Goal: Transaction & Acquisition: Purchase product/service

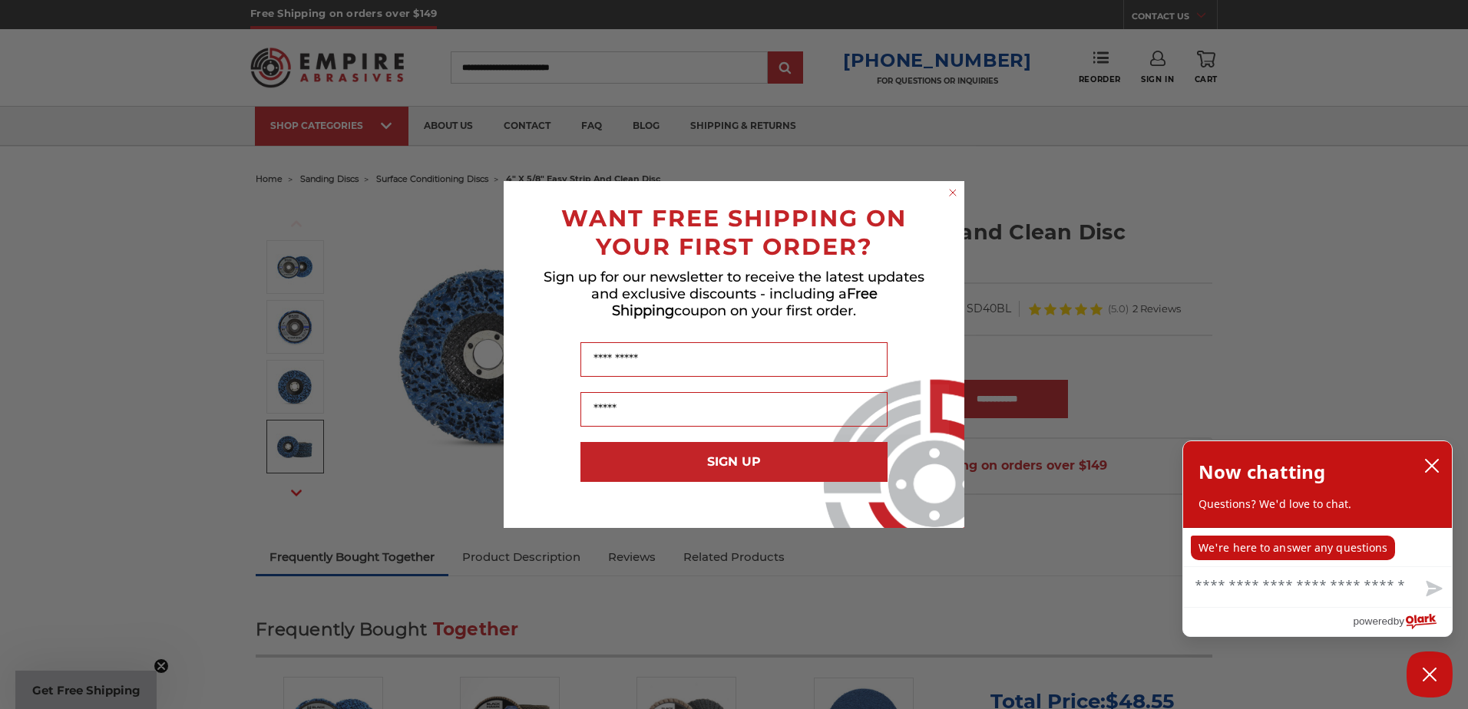
click at [950, 193] on circle "Close dialog" at bounding box center [953, 193] width 15 height 15
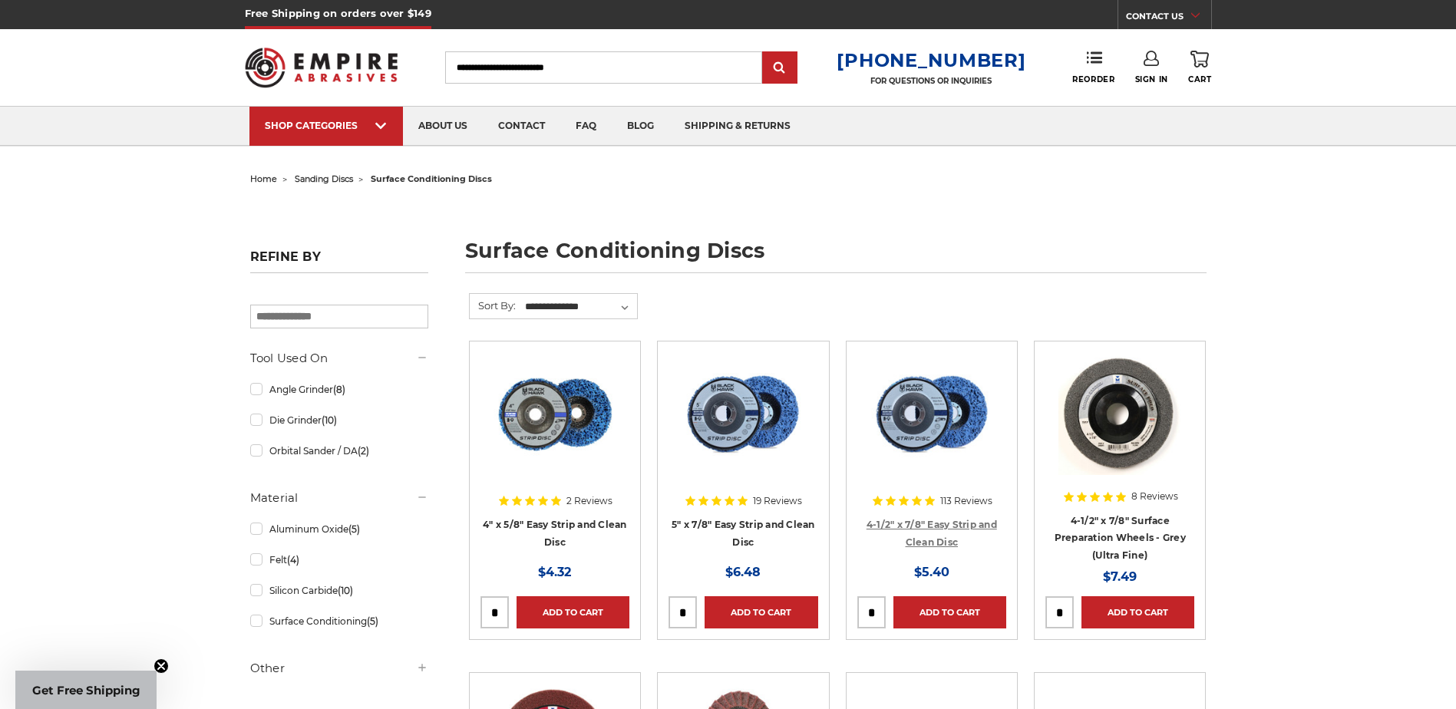
click at [950, 521] on link "4-1/2" x 7/8" Easy Strip and Clean Disc" at bounding box center [932, 533] width 131 height 29
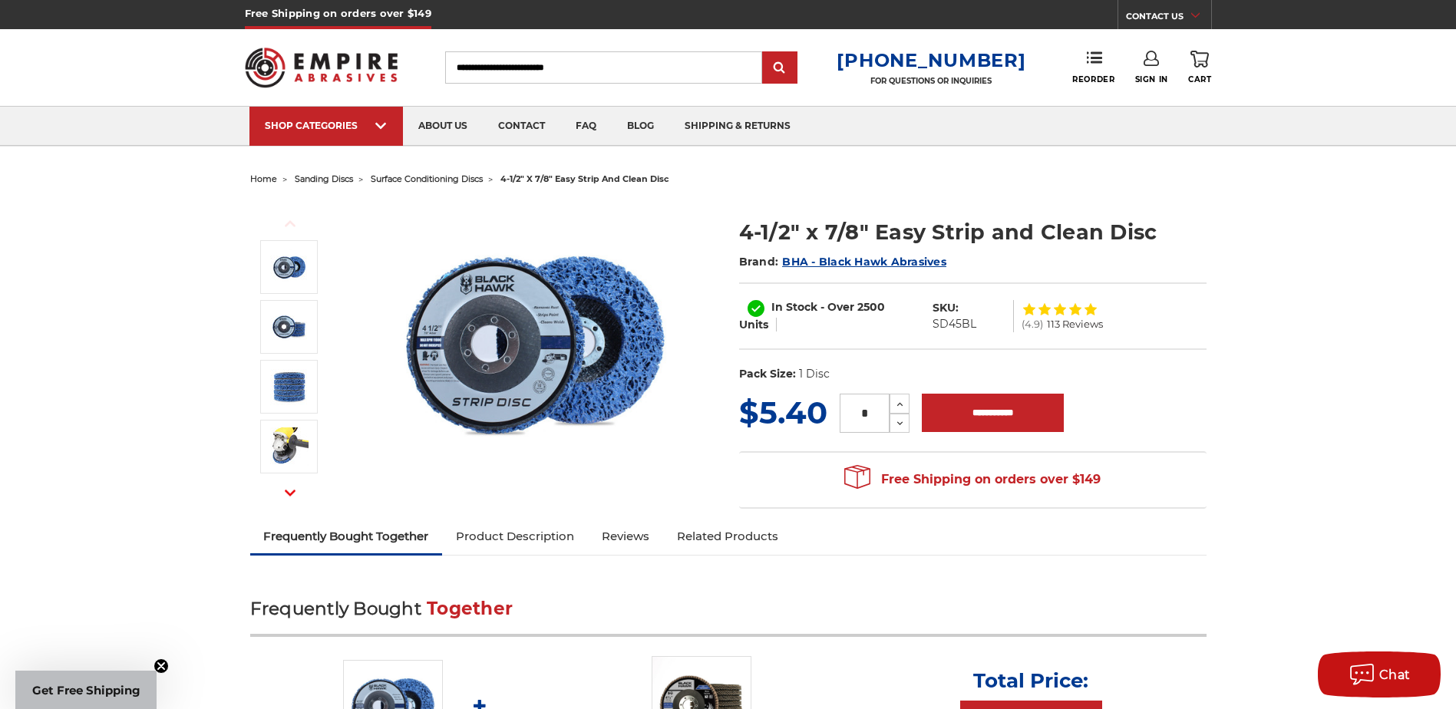
click at [877, 415] on input "*" at bounding box center [865, 413] width 50 height 39
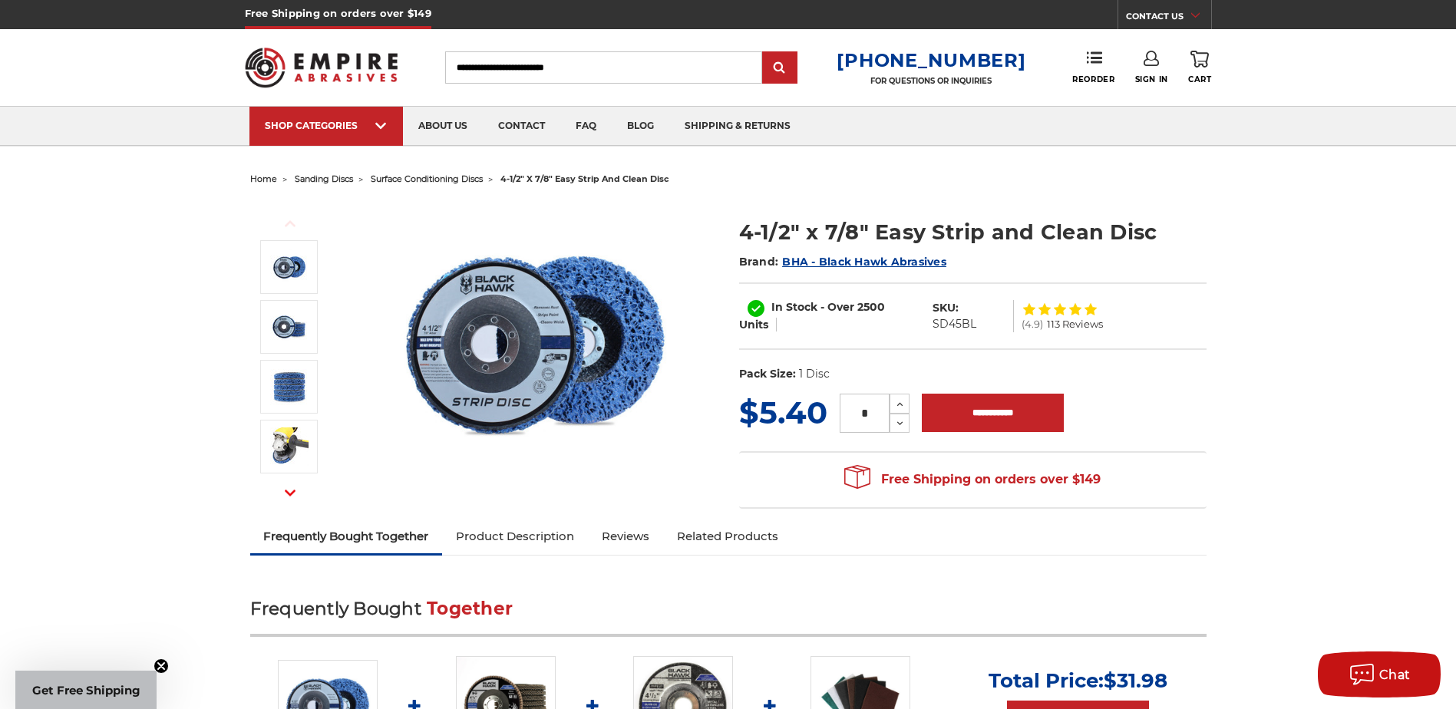
drag, startPoint x: 874, startPoint y: 417, endPoint x: 811, endPoint y: 398, distance: 65.8
click at [811, 398] on div "MSRP: Was: Now: $5.40 (You save ) * Increase Quantity: Decrease Quantity:" at bounding box center [973, 413] width 468 height 45
type input "*"
click at [986, 407] on input "**********" at bounding box center [993, 413] width 142 height 38
type input "**********"
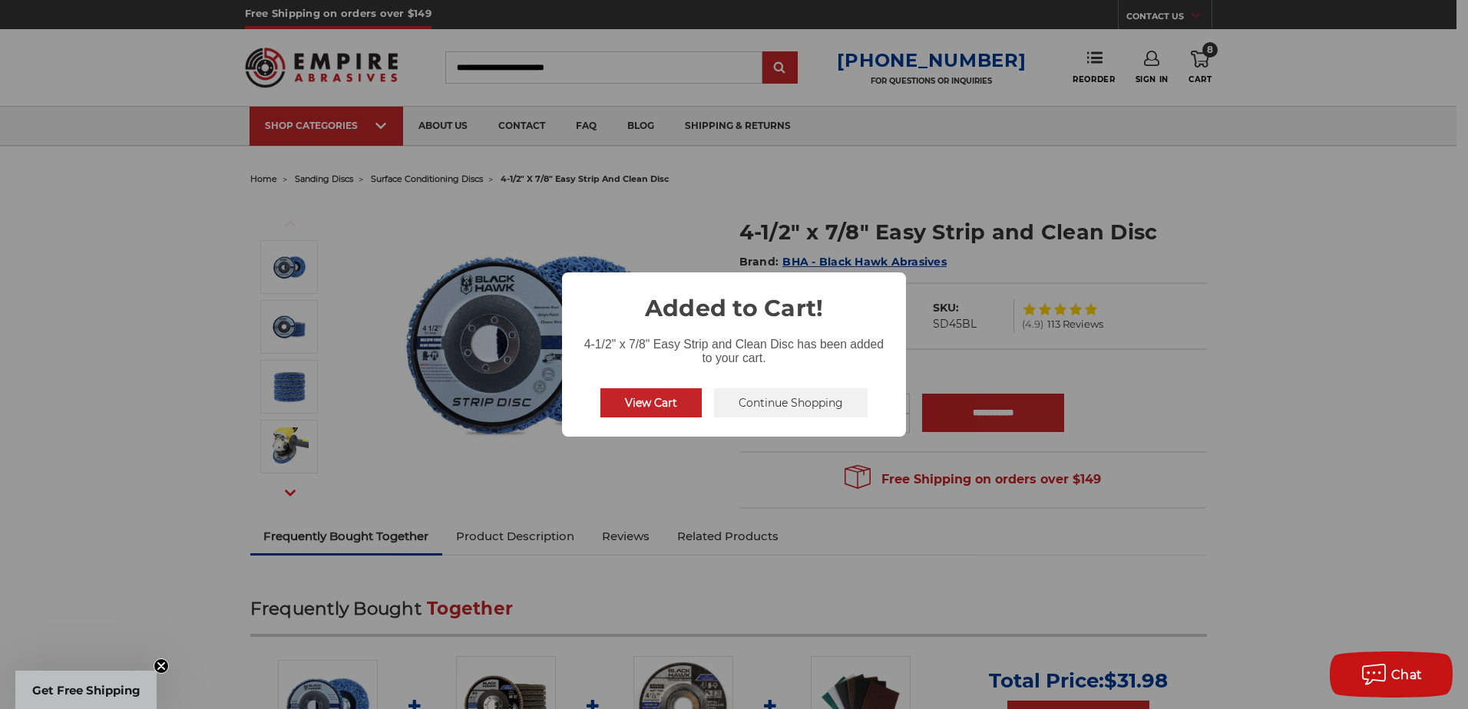
click at [806, 405] on button "Continue Shopping" at bounding box center [791, 402] width 154 height 29
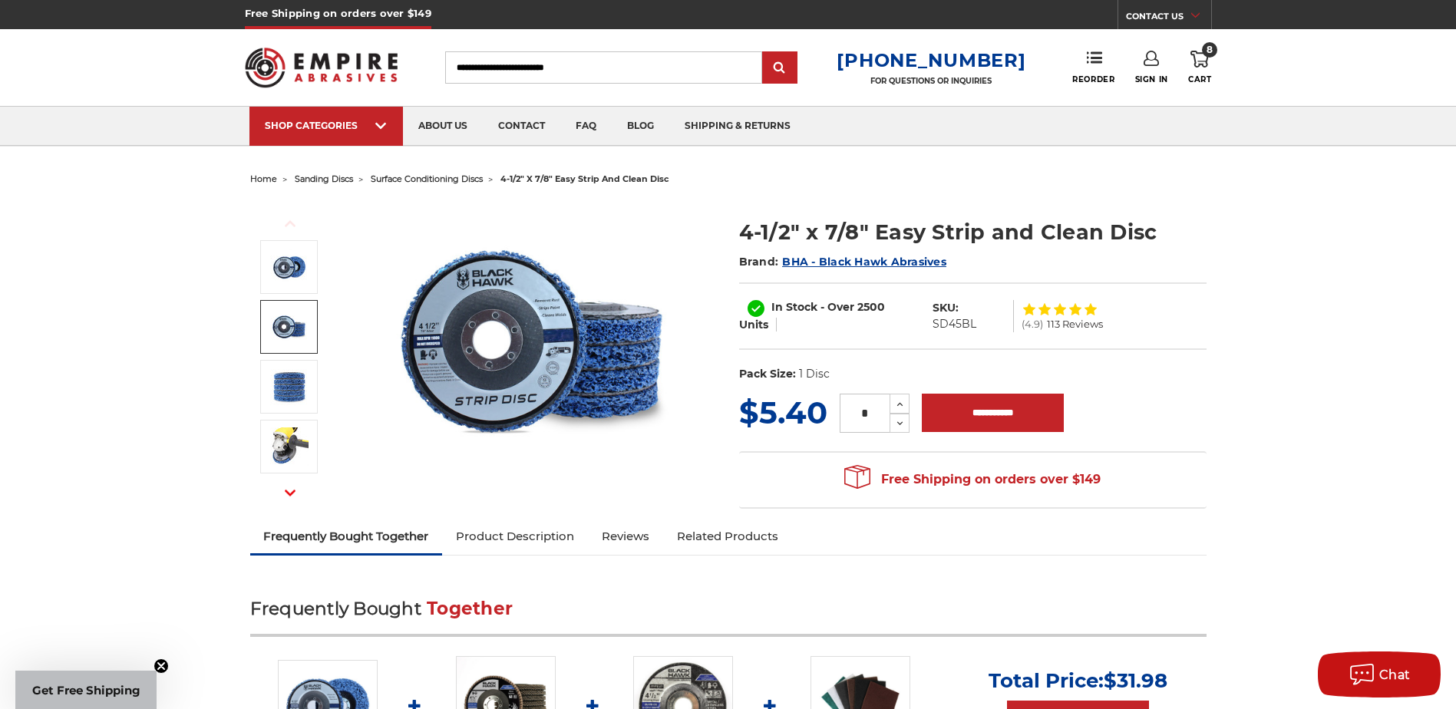
click at [451, 180] on span "surface conditioning discs" at bounding box center [427, 178] width 112 height 11
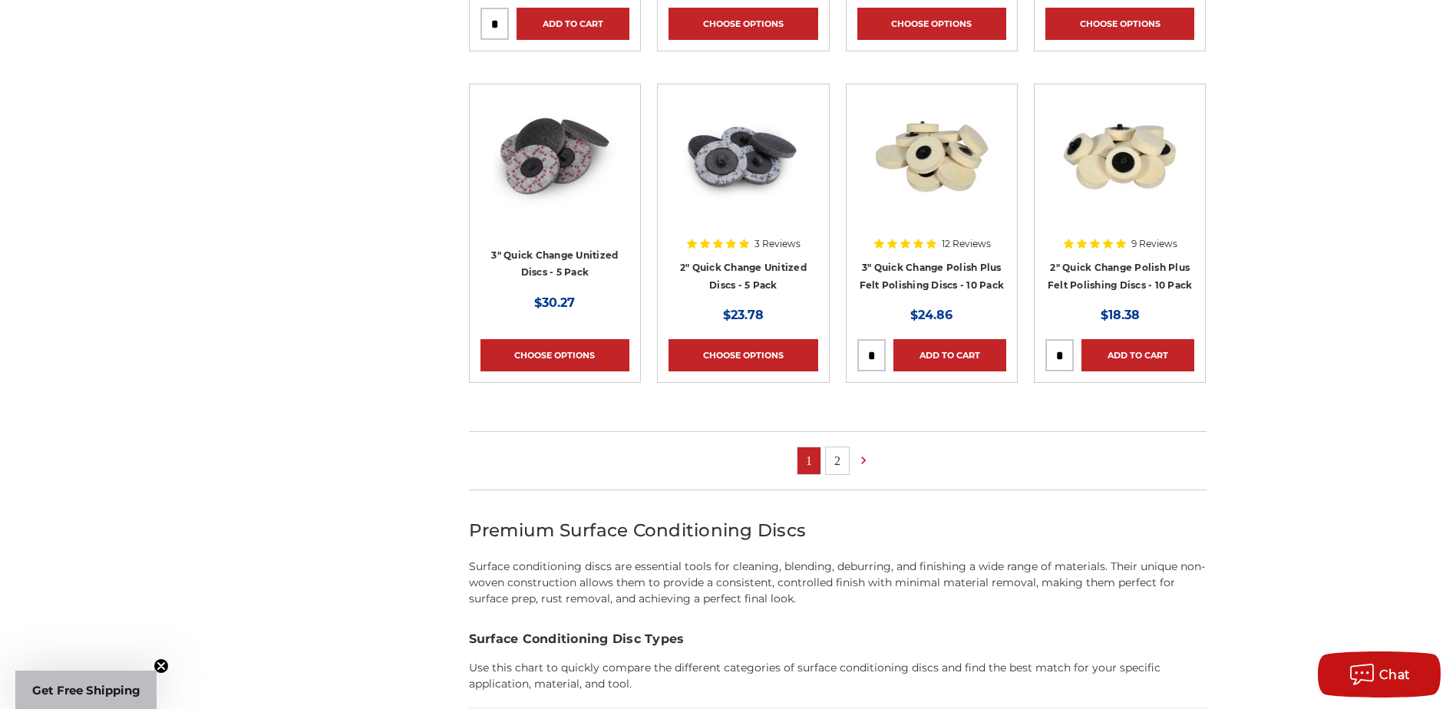
scroll to position [921, 0]
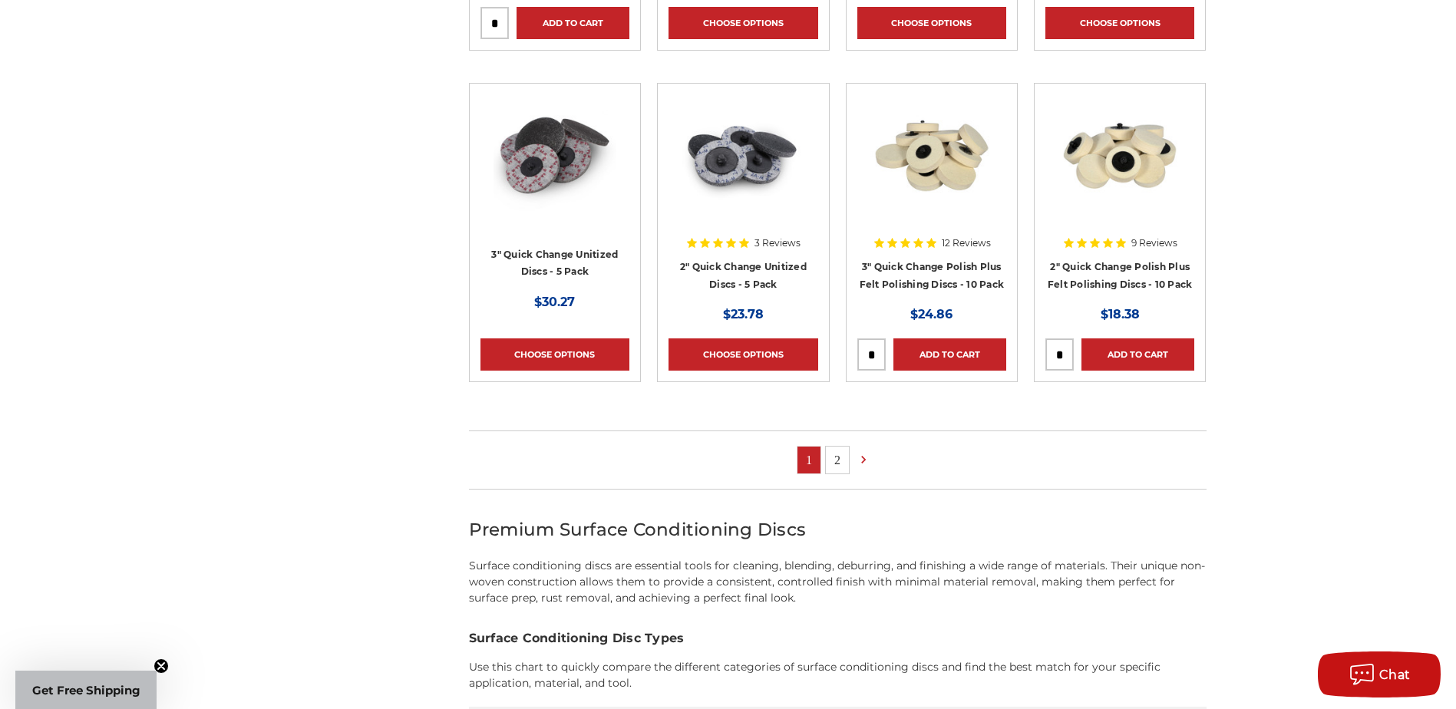
click at [835, 462] on link "2" at bounding box center [837, 460] width 23 height 27
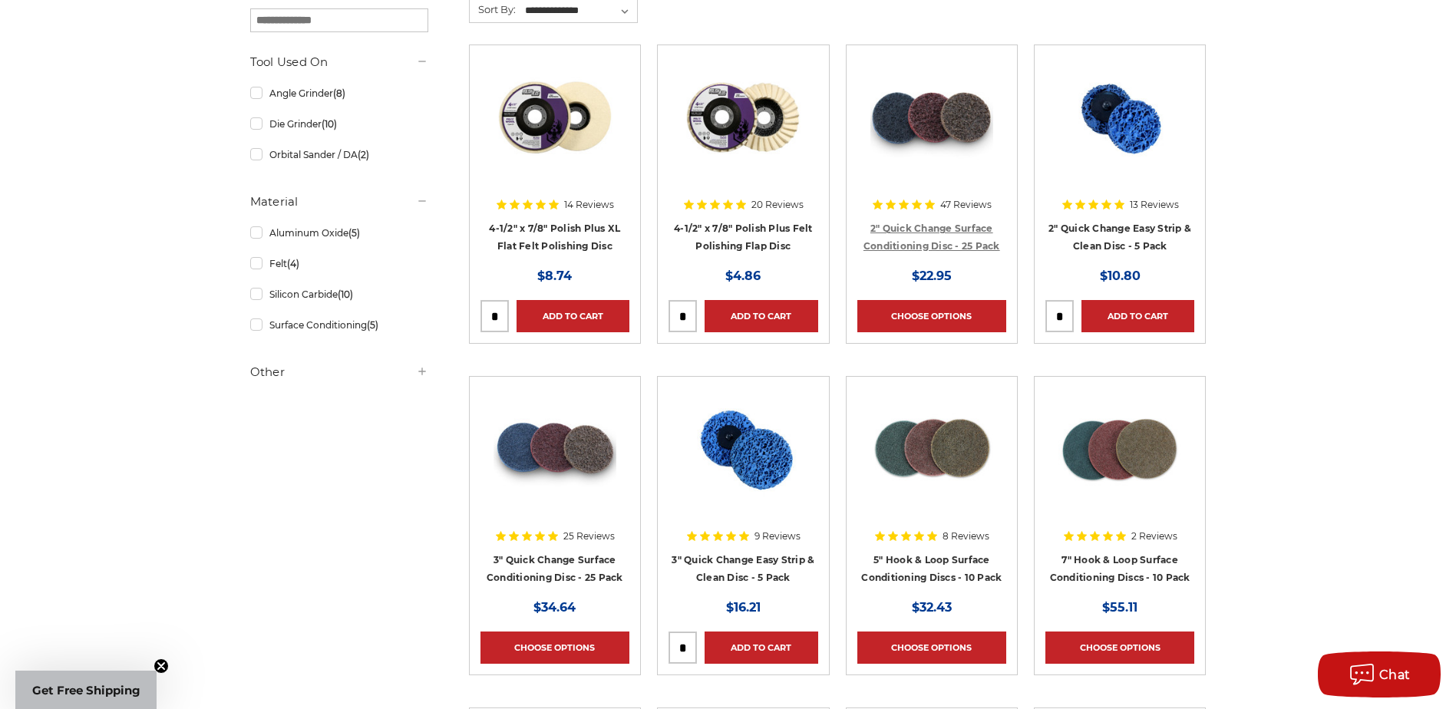
scroll to position [307, 0]
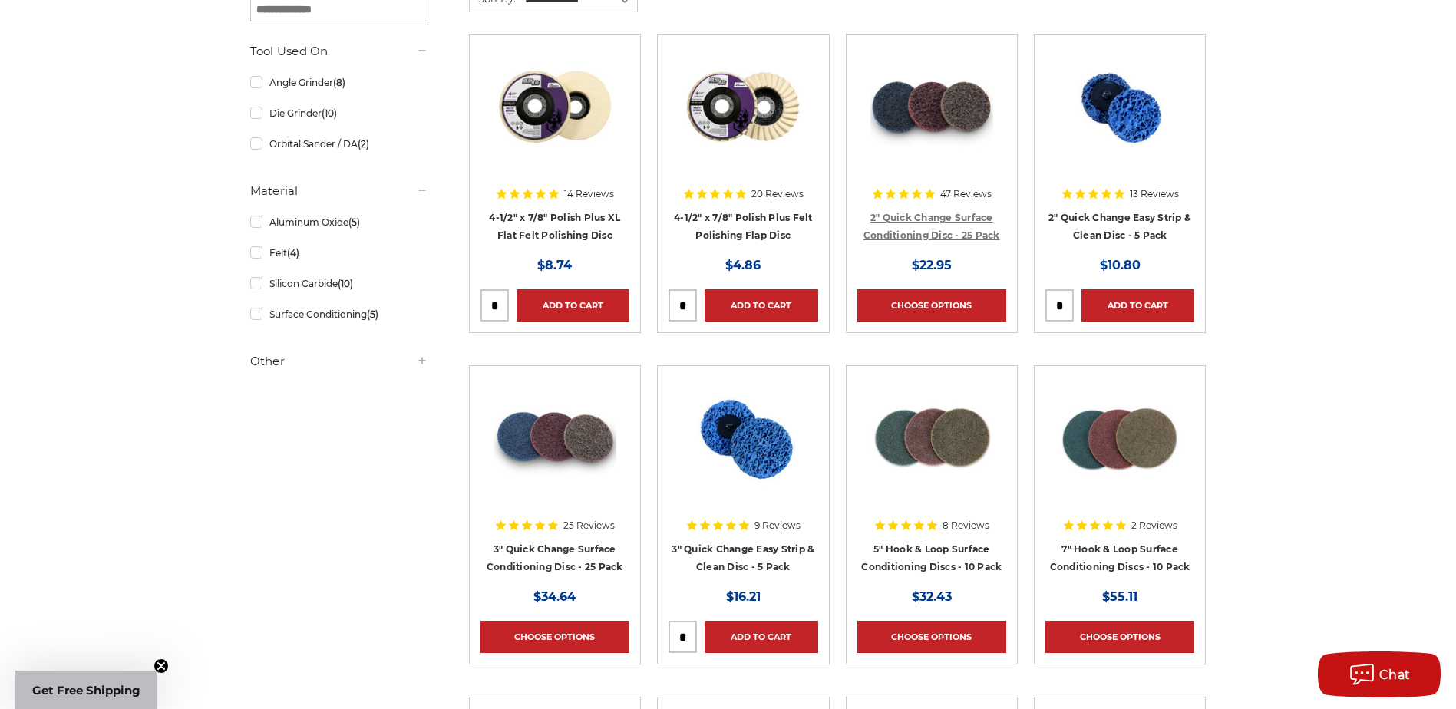
click at [932, 213] on link "2" Quick Change Surface Conditioning Disc - 25 Pack" at bounding box center [932, 226] width 137 height 29
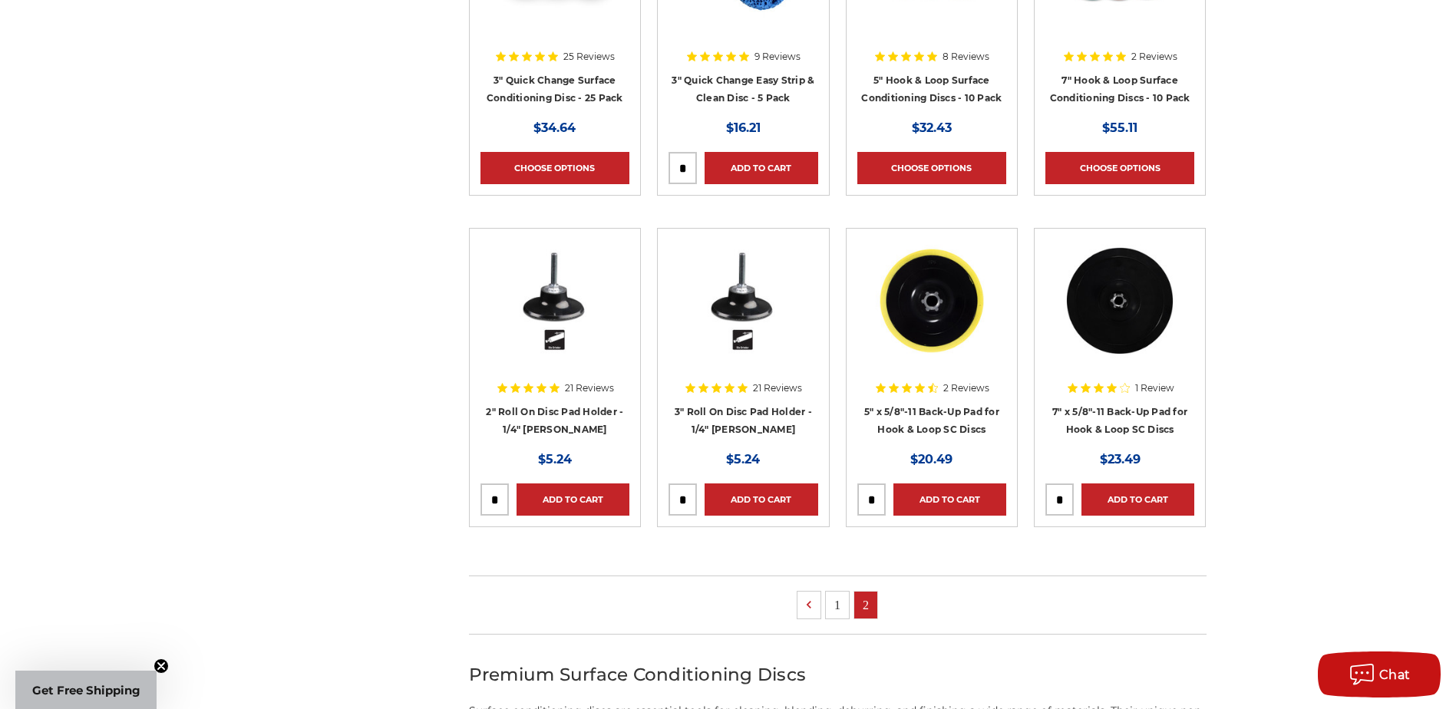
scroll to position [785, 0]
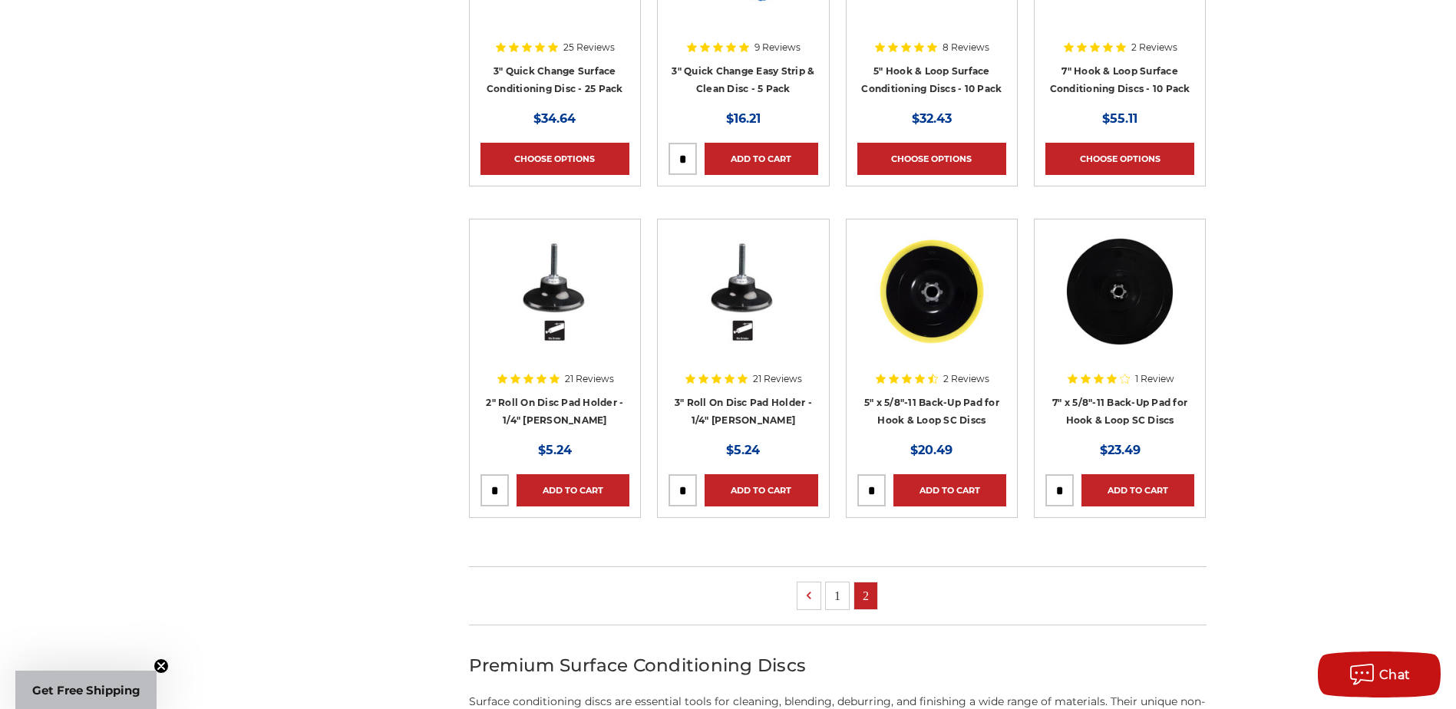
click at [843, 596] on link "1" at bounding box center [837, 596] width 23 height 27
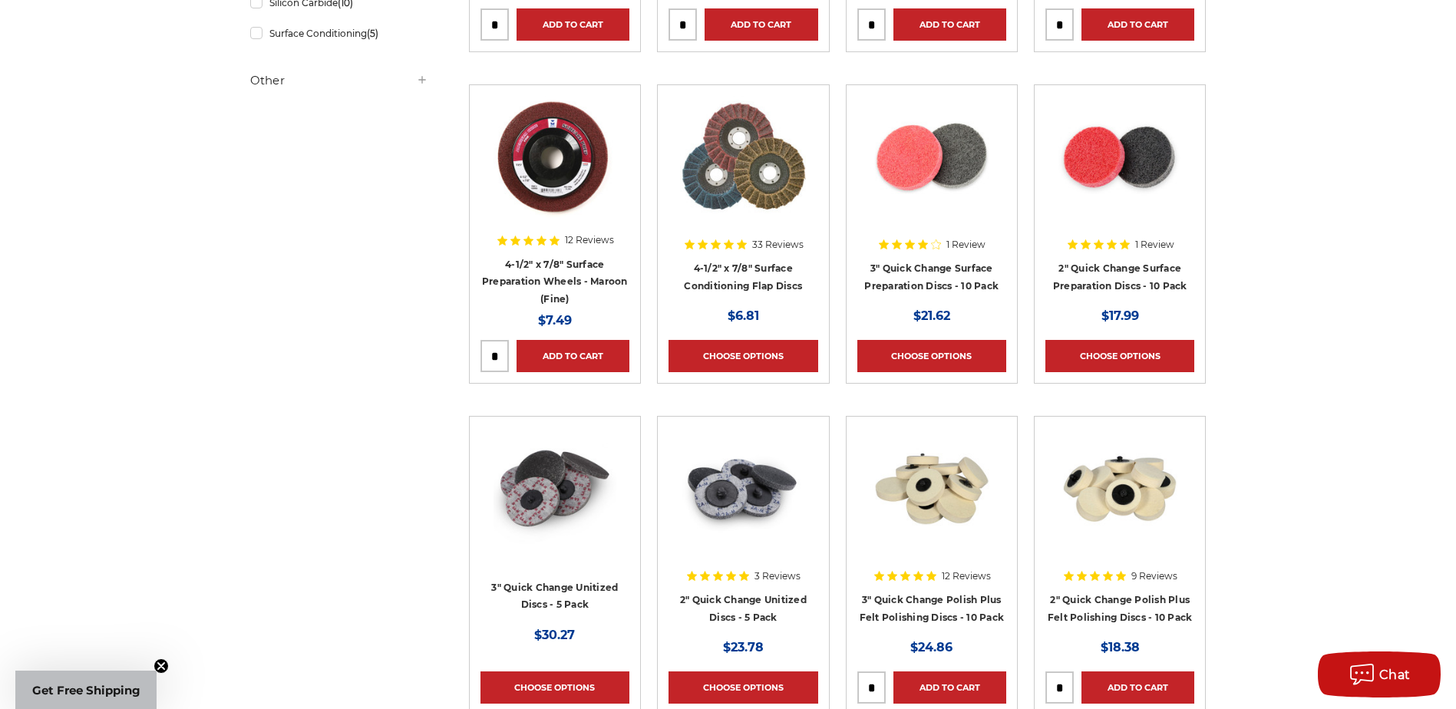
scroll to position [831, 0]
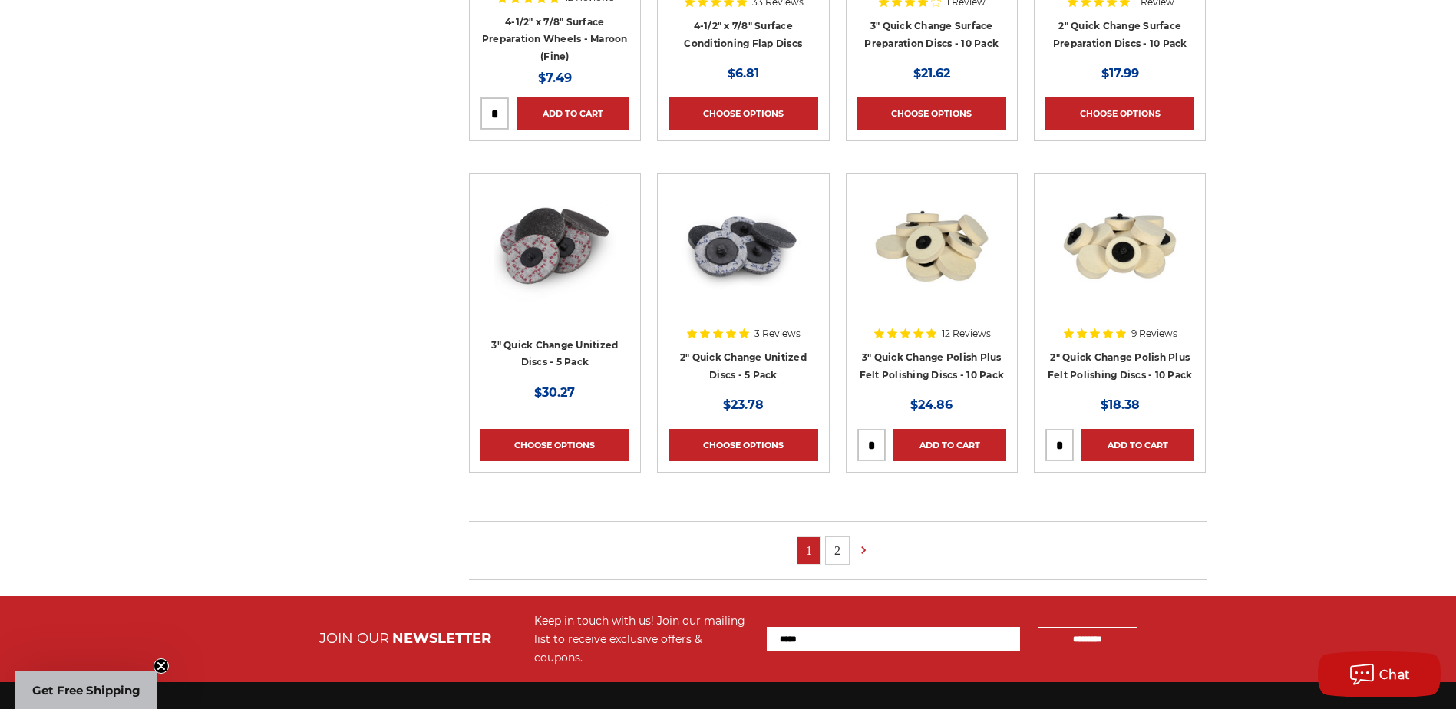
click at [838, 549] on link "2" at bounding box center [837, 550] width 23 height 27
